Goal: Task Accomplishment & Management: Manage account settings

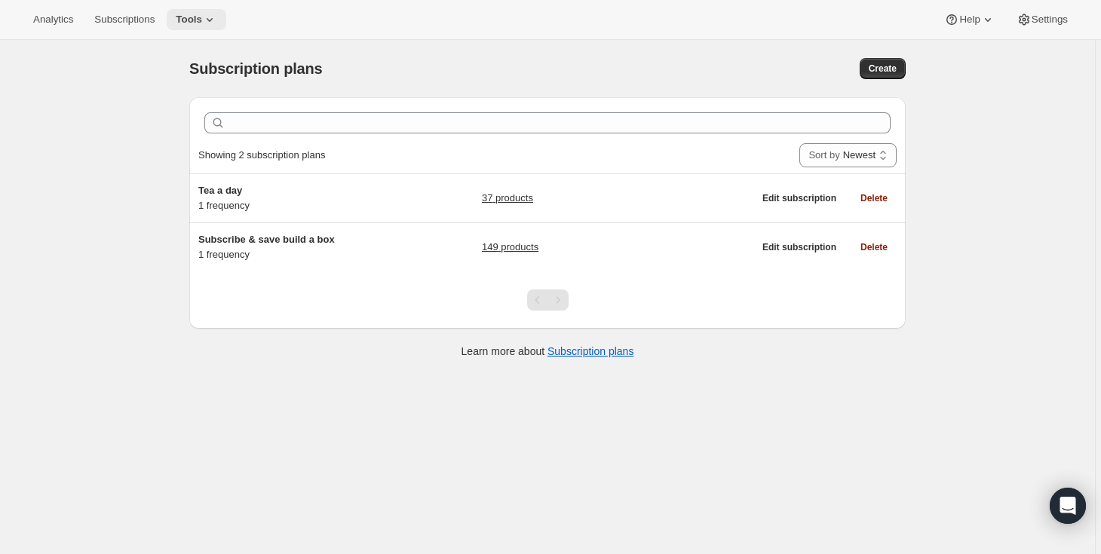
click at [188, 16] on span "Tools" at bounding box center [189, 20] width 26 height 12
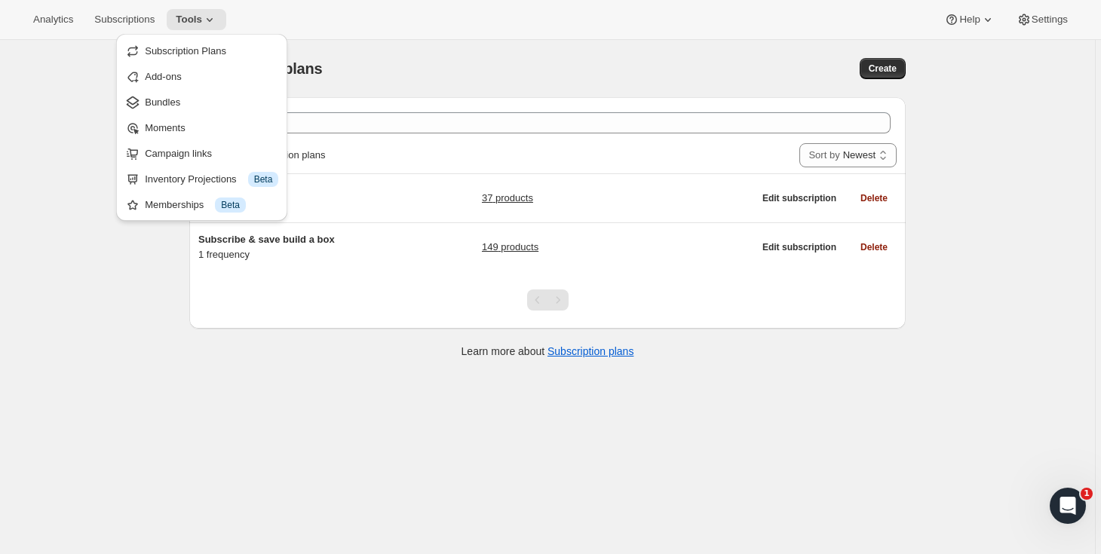
click at [80, 133] on div "Subscription plans. This page is ready Subscription plans Create Clear Showing …" at bounding box center [547, 317] width 1095 height 554
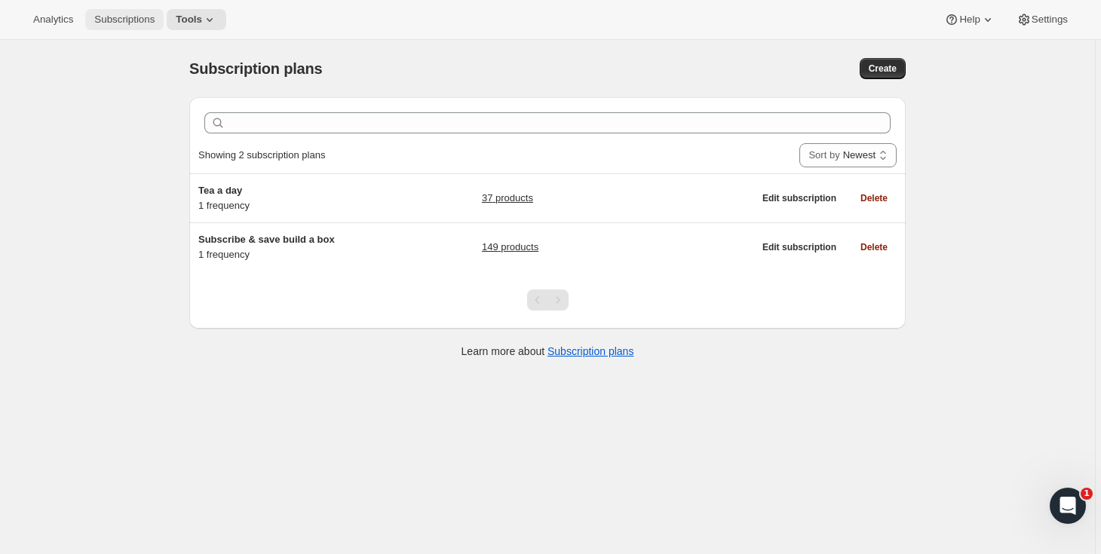
click at [123, 20] on span "Subscriptions" at bounding box center [124, 20] width 60 height 12
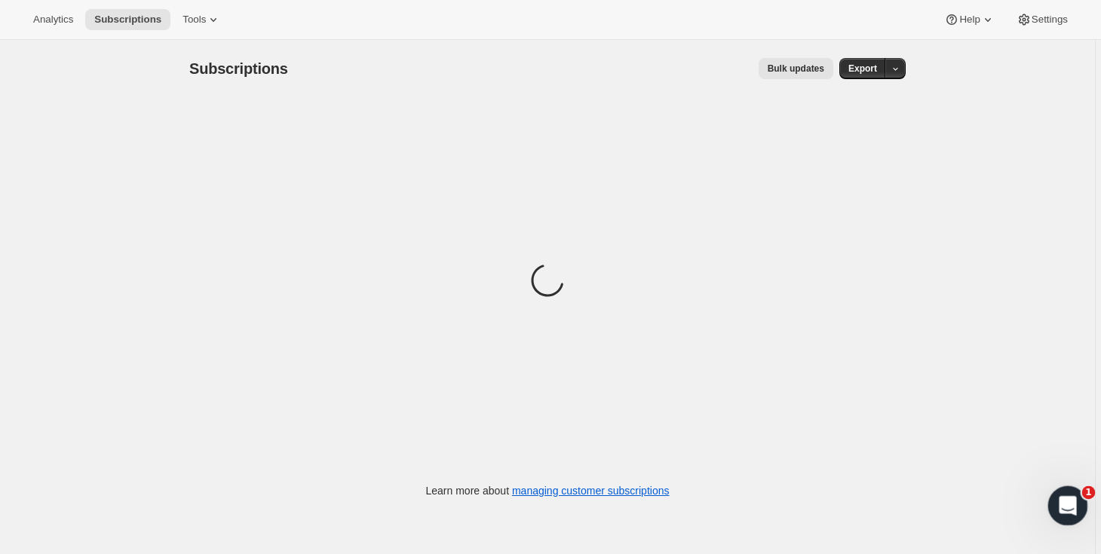
click at [1066, 511] on icon "Open Intercom Messenger" at bounding box center [1066, 504] width 25 height 25
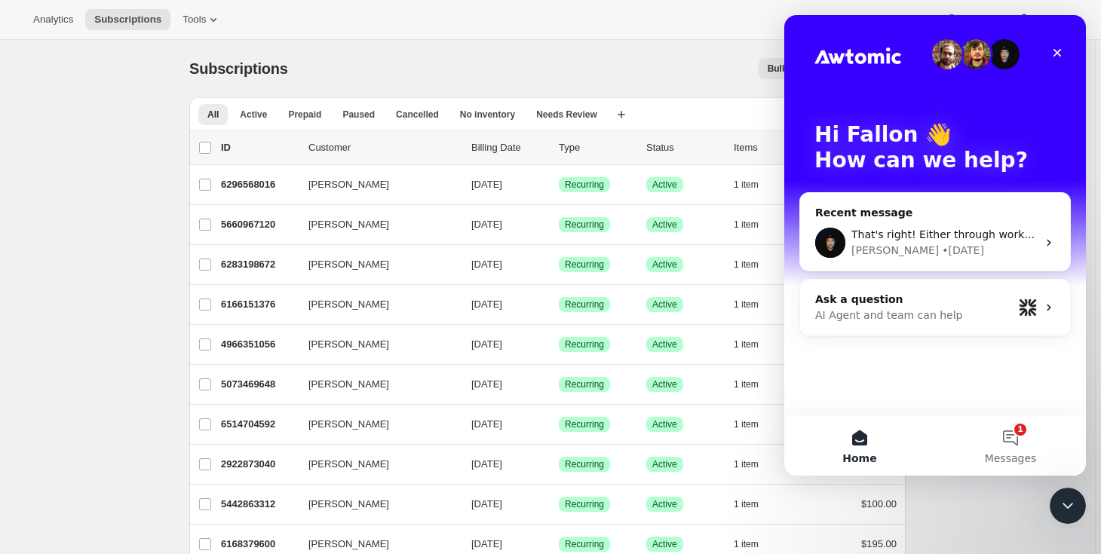
click at [1064, 45] on div "Close" at bounding box center [1057, 52] width 27 height 27
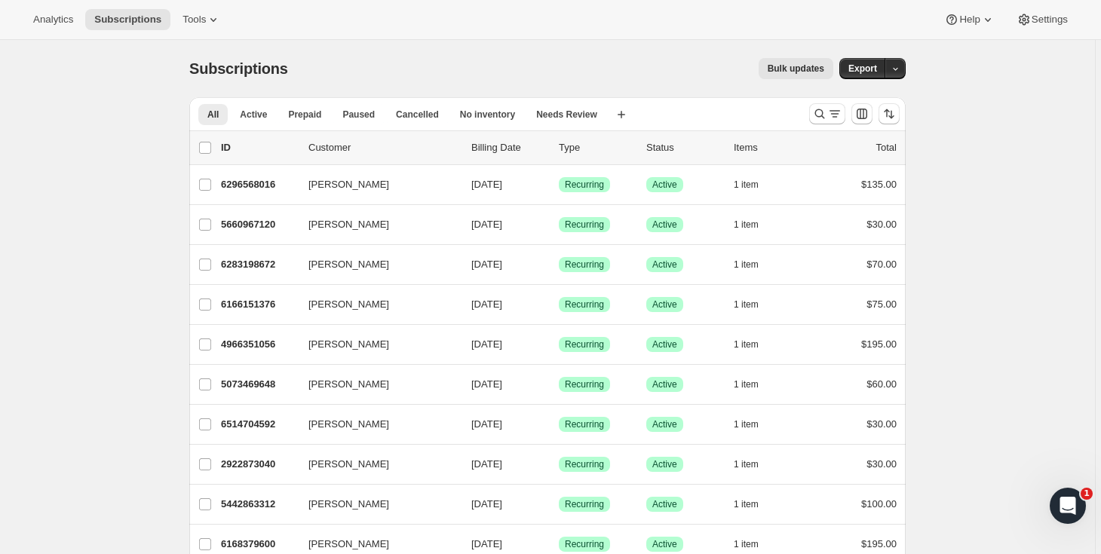
click at [213, 20] on icon at bounding box center [213, 19] width 15 height 15
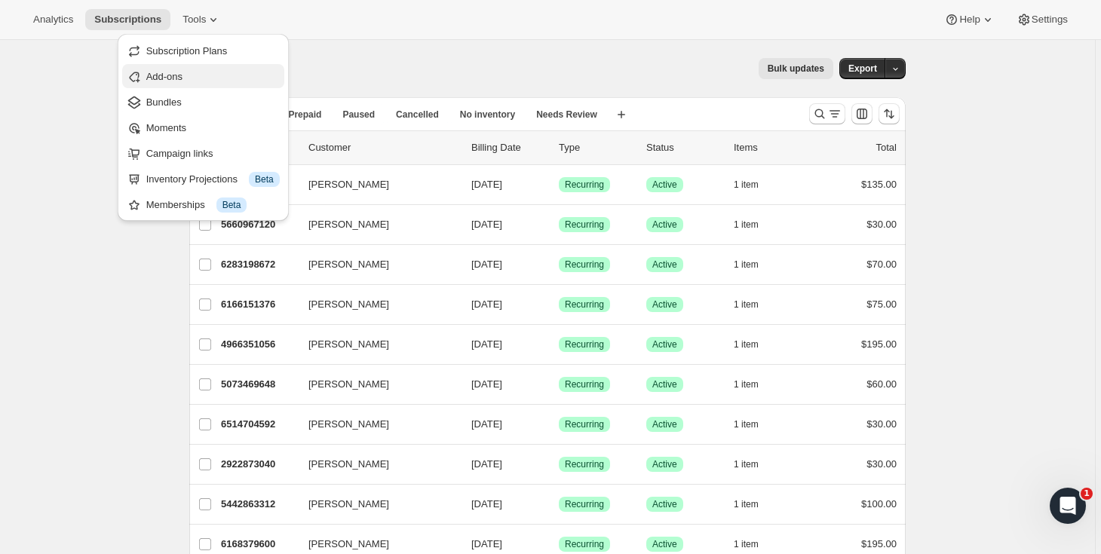
click at [210, 81] on span "Add-ons" at bounding box center [212, 76] width 133 height 15
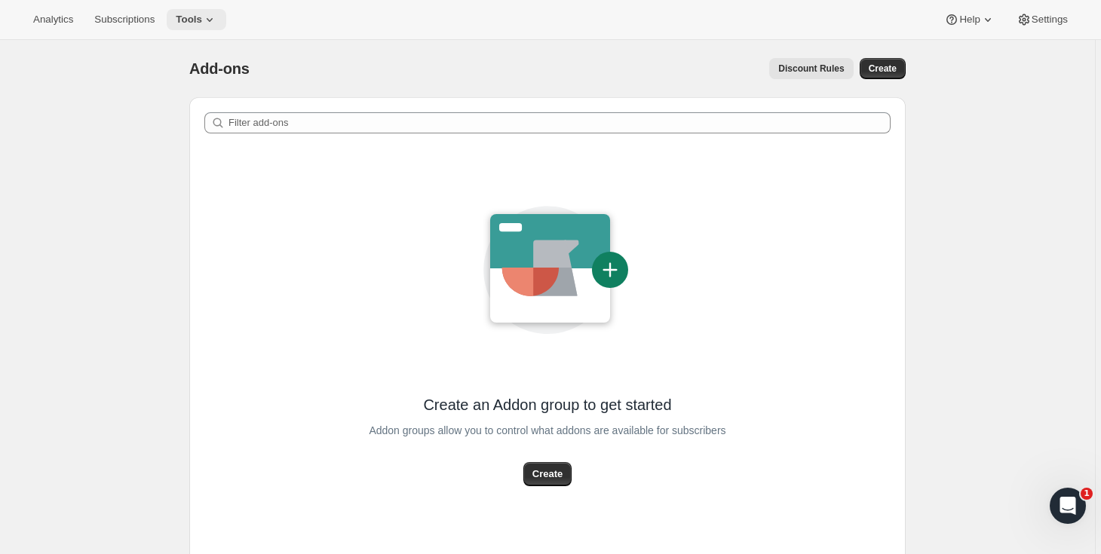
click at [226, 12] on button "Tools" at bounding box center [197, 19] width 60 height 21
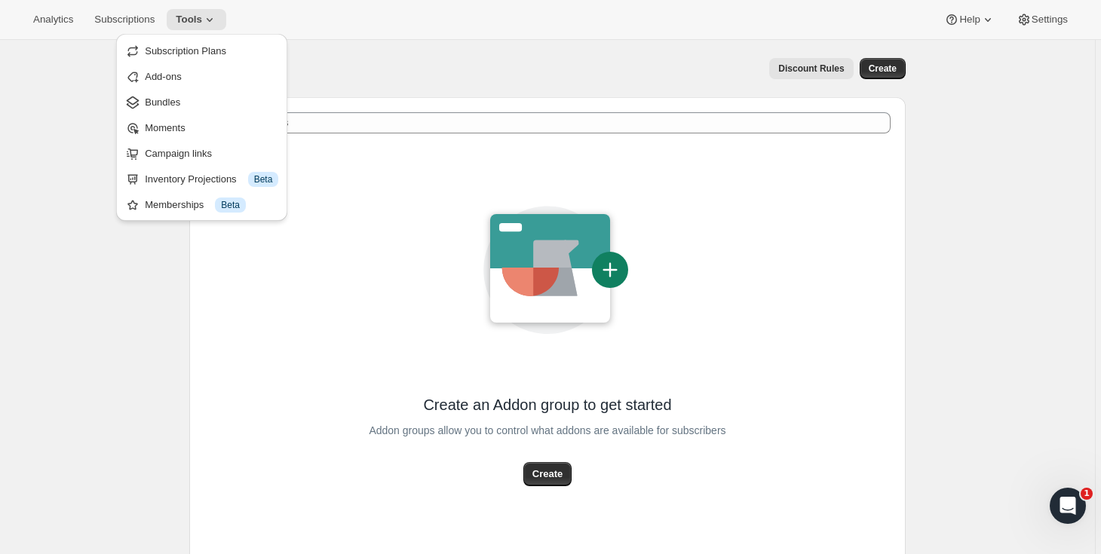
click at [90, 318] on div "Add-ons. This page is ready Add-ons Discount Rules More actions Discount Rules …" at bounding box center [547, 329] width 1095 height 579
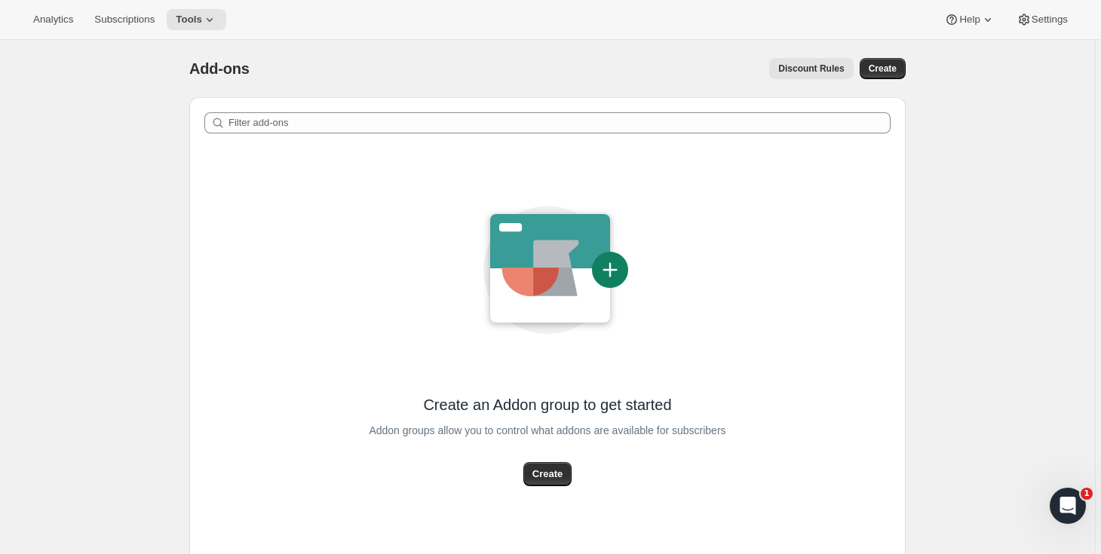
drag, startPoint x: 246, startPoint y: 29, endPoint x: 176, endPoint y: 15, distance: 70.7
click at [244, 29] on div "Analytics Subscriptions Tools Help Settings" at bounding box center [550, 20] width 1101 height 40
click at [175, 14] on div "Analytics Subscriptions Tools" at bounding box center [125, 19] width 202 height 21
click at [202, 17] on span "Tools" at bounding box center [189, 20] width 26 height 12
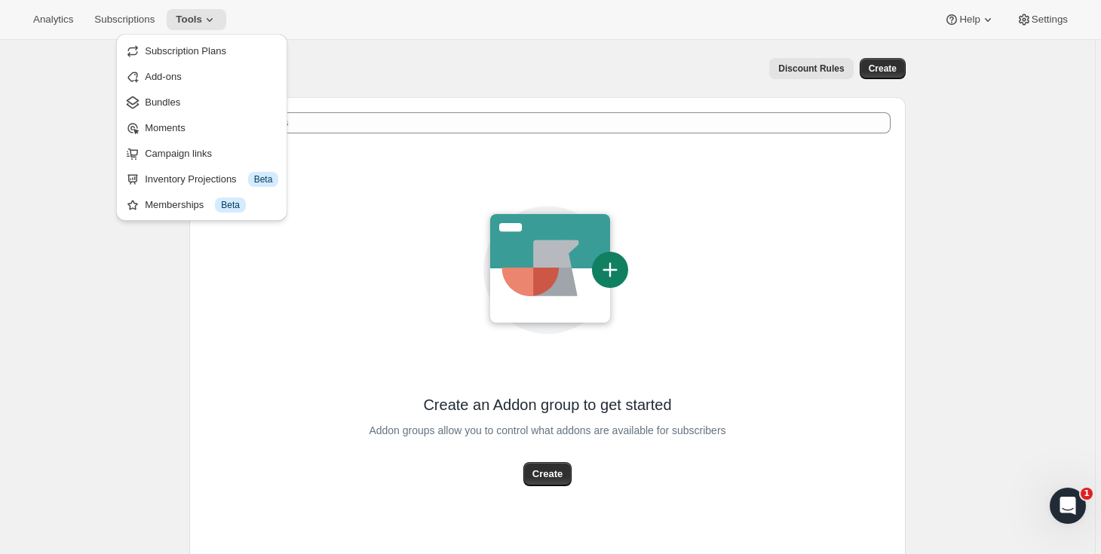
click at [220, 108] on span "Bundles" at bounding box center [211, 102] width 133 height 15
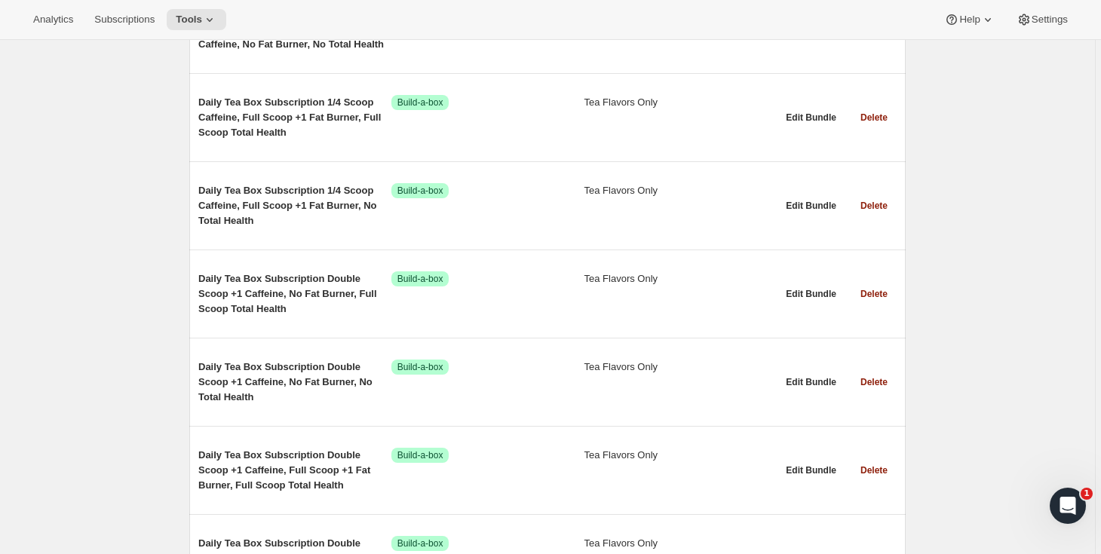
scroll to position [14507, 0]
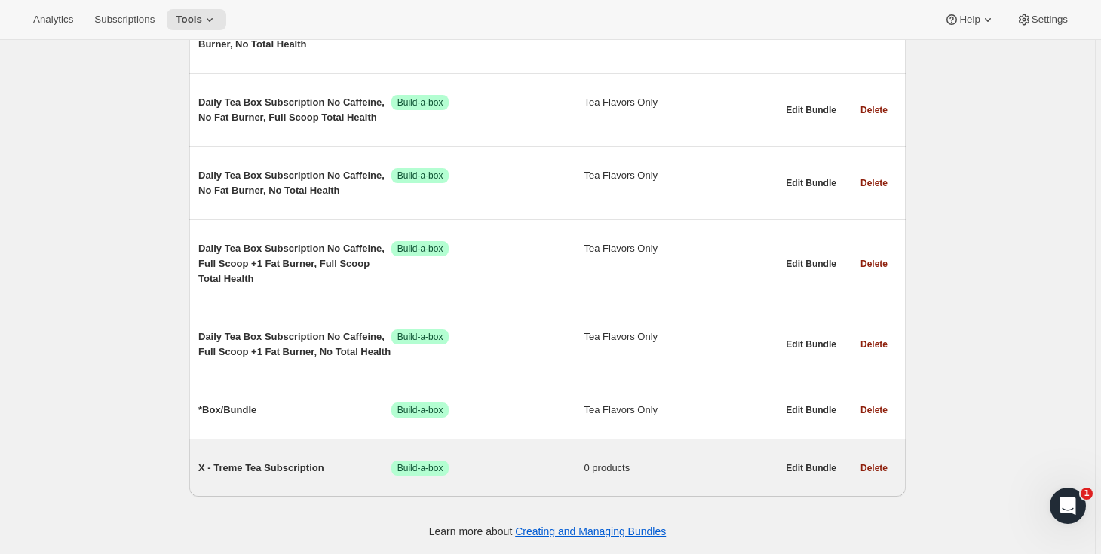
click at [283, 465] on span "X - Treme Tea Subscription" at bounding box center [294, 468] width 193 height 15
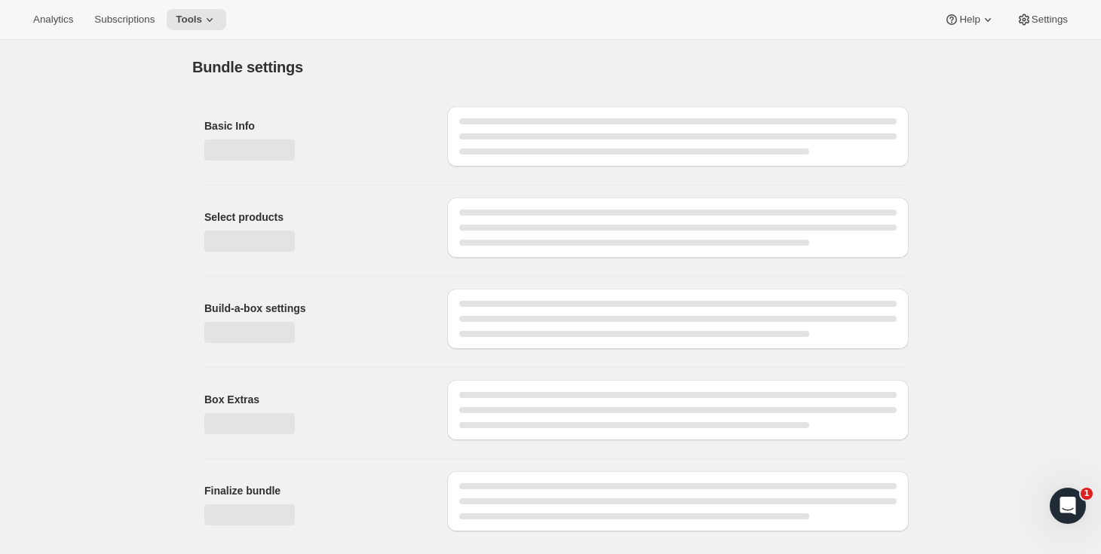
type input "X - Treme Tea Subscription"
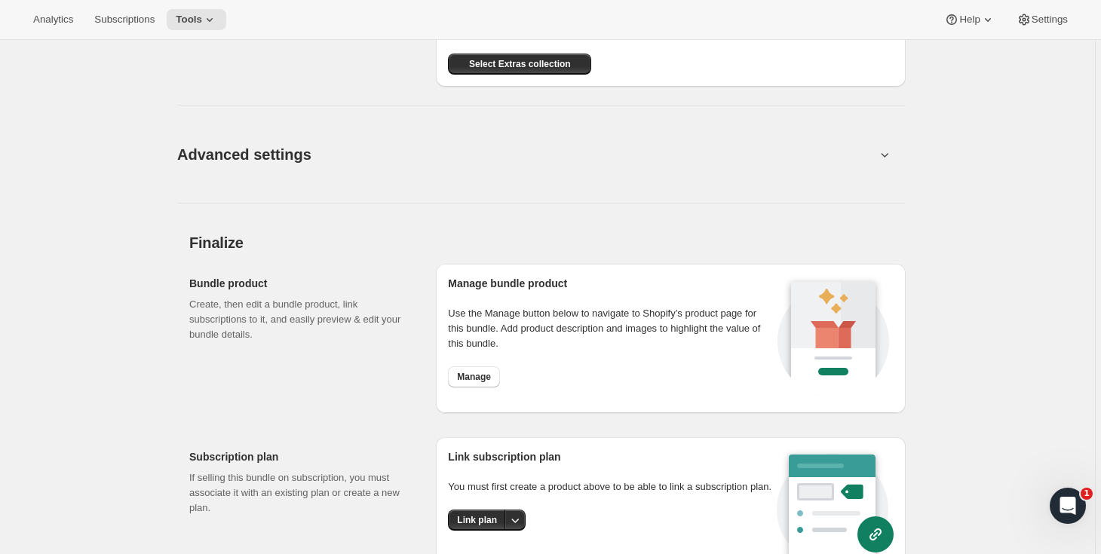
scroll to position [1404, 0]
